Goal: Task Accomplishment & Management: Manage account settings

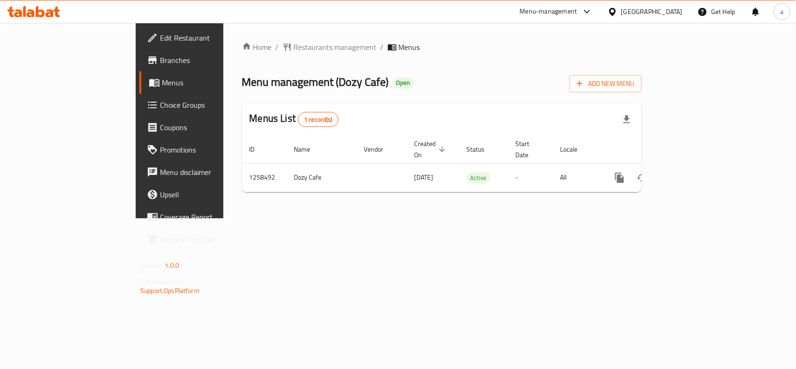
click at [160, 110] on span "Choice Groups" at bounding box center [210, 104] width 101 height 11
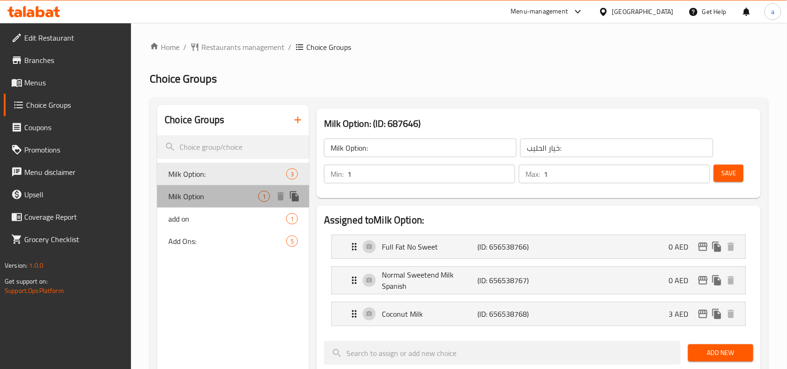
click at [232, 201] on span "Milk Option" at bounding box center [213, 196] width 90 height 11
type input "Milk Option"
type input "أختيار الحليب"
type input "0"
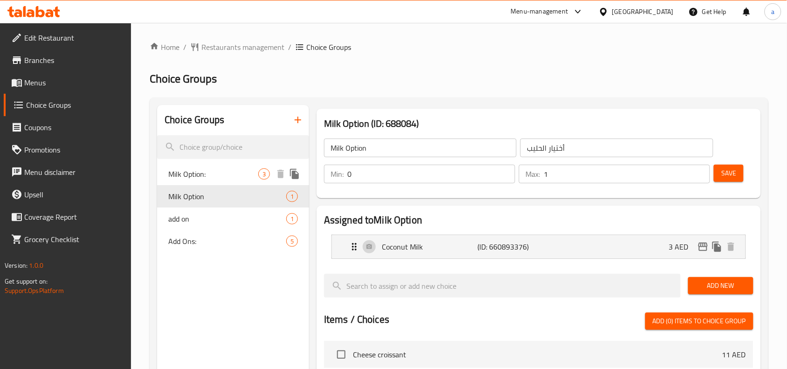
click at [222, 172] on span "Milk Option:" at bounding box center [213, 173] width 90 height 11
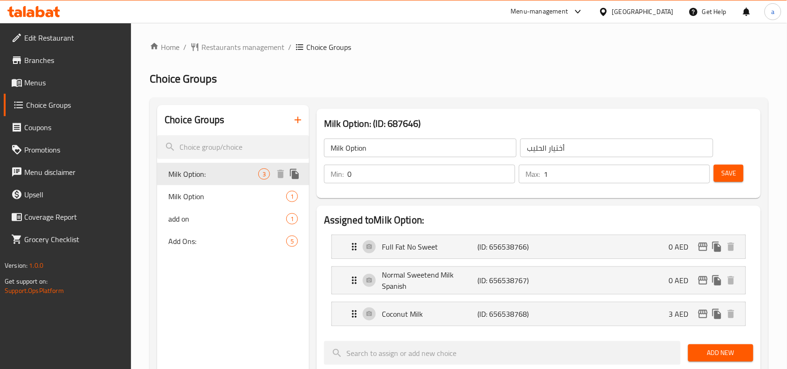
type input "Milk Option:"
type input "خيار الحليب:"
type input "1"
click at [215, 224] on div "add on 1" at bounding box center [233, 219] width 152 height 22
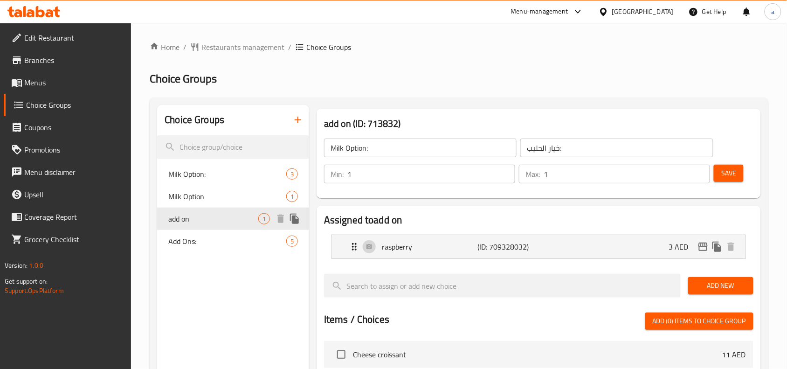
type input "add on"
type input "الإضافات"
type input "0"
click at [222, 236] on span "Add Ons:" at bounding box center [213, 240] width 90 height 11
type input "Add Ons:"
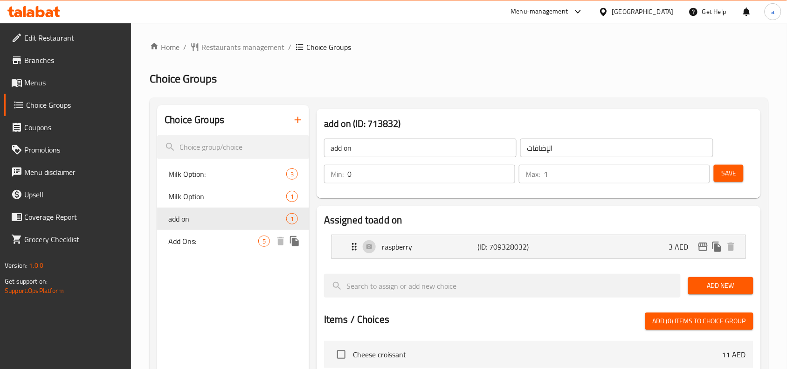
type input "الإضافات:"
type input "5"
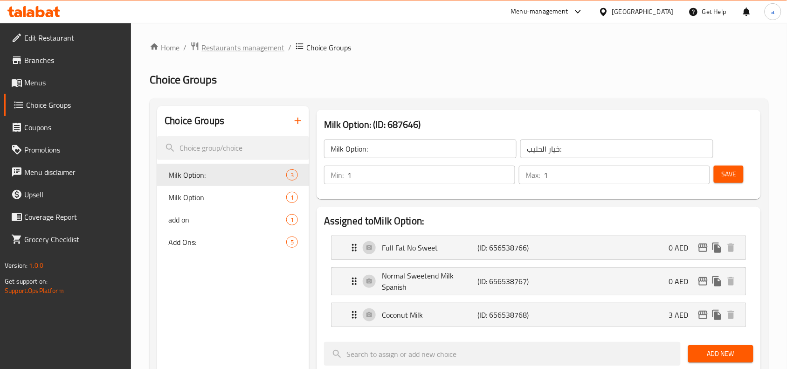
click at [242, 47] on span "Restaurants management" at bounding box center [242, 47] width 83 height 11
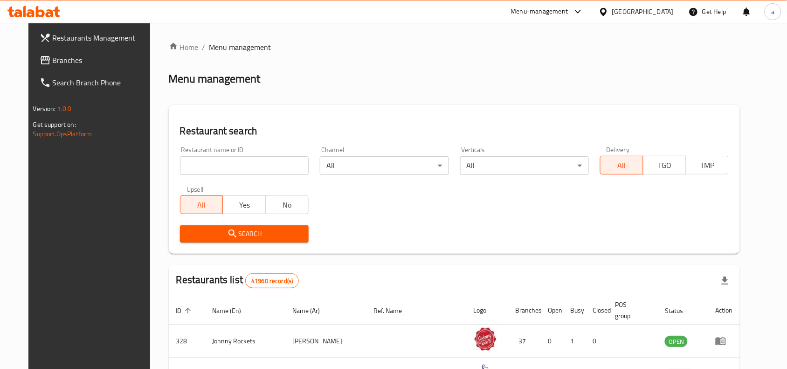
click at [53, 60] on span "Branches" at bounding box center [103, 60] width 100 height 11
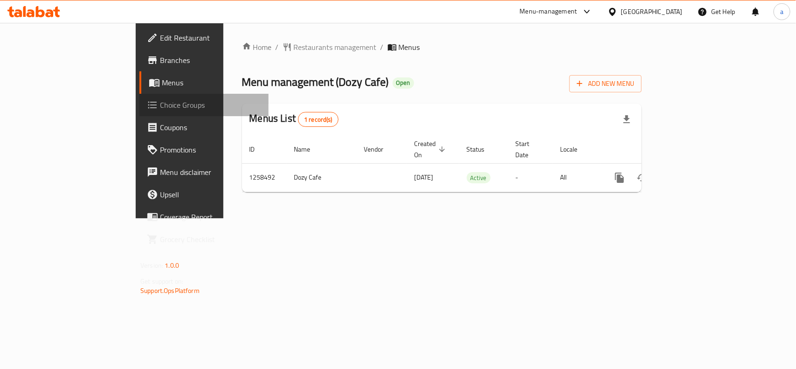
click at [160, 99] on span "Choice Groups" at bounding box center [210, 104] width 101 height 11
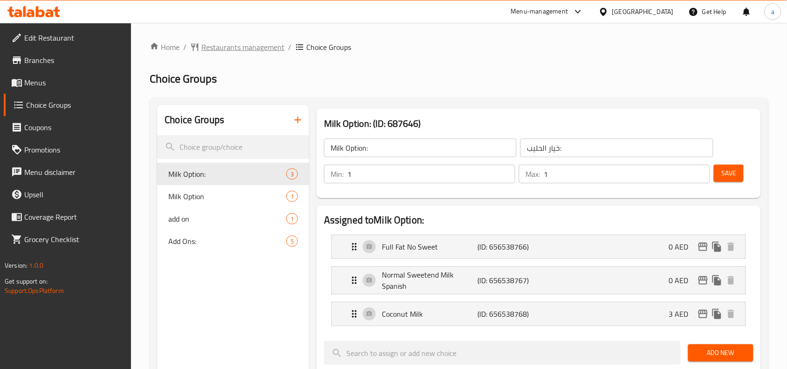
click at [266, 45] on span "Restaurants management" at bounding box center [242, 47] width 83 height 11
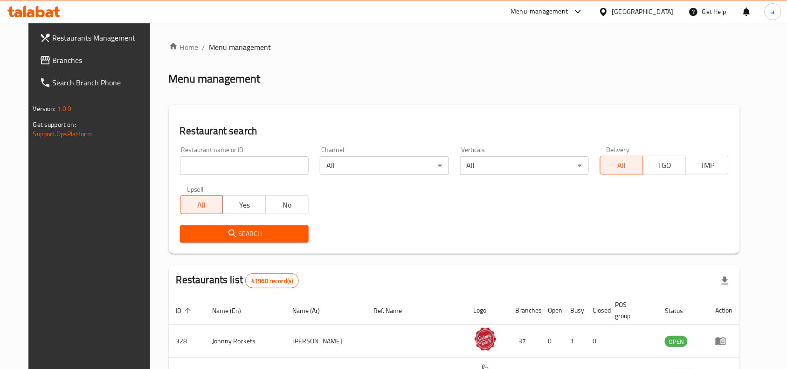
click at [206, 155] on div "Restaurant name or ID Restaurant name or ID" at bounding box center [244, 160] width 129 height 28
click at [228, 163] on input "search" at bounding box center [244, 165] width 129 height 19
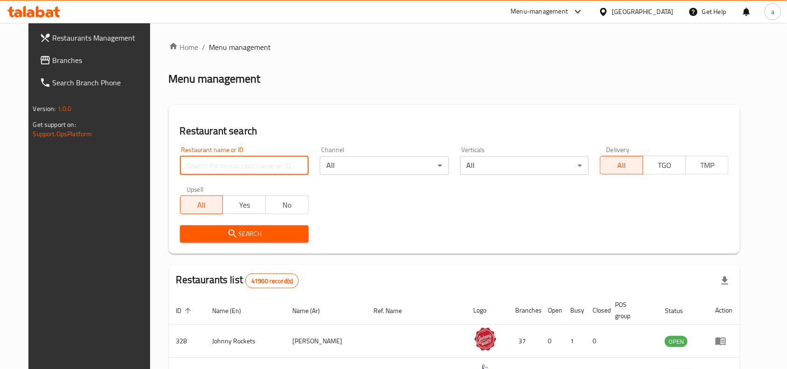
paste input "684021"
type input "684021"
click button "Search" at bounding box center [244, 233] width 129 height 17
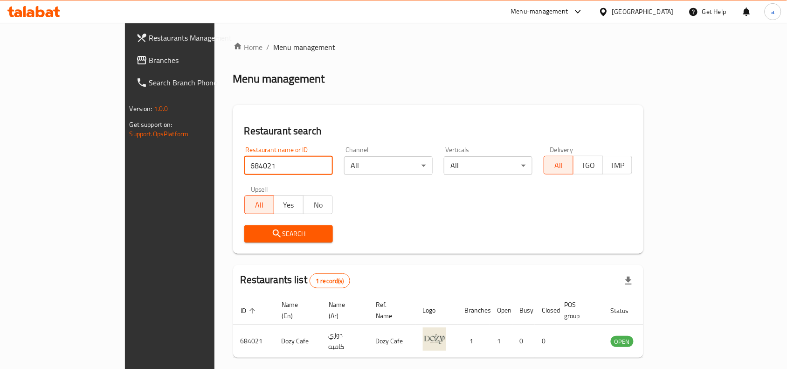
drag, startPoint x: 63, startPoint y: 63, endPoint x: 70, endPoint y: 63, distance: 7.0
click at [149, 63] on span "Branches" at bounding box center [199, 60] width 100 height 11
